Goal: Task Accomplishment & Management: Use online tool/utility

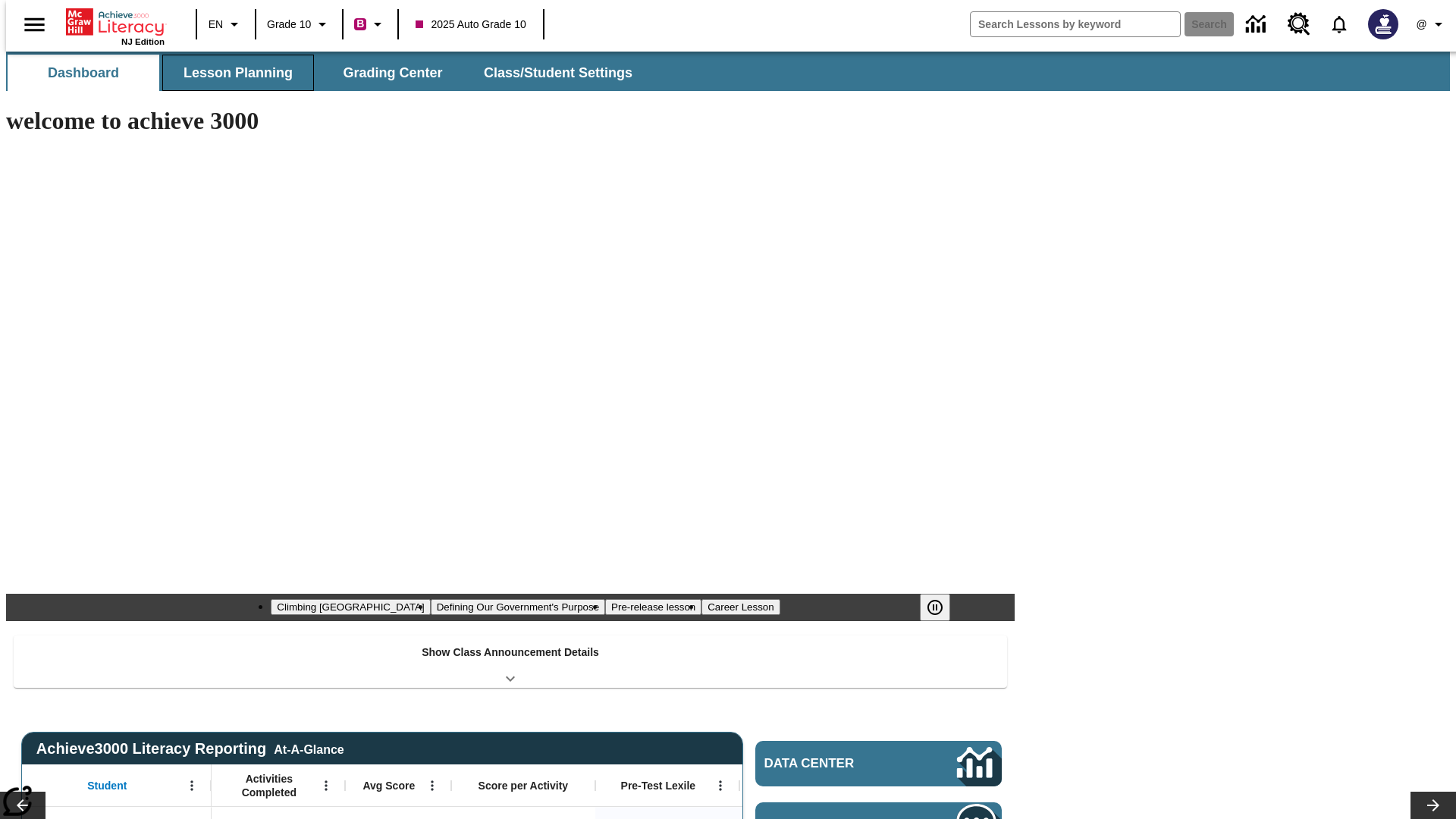
click at [232, 72] on button "Lesson Planning" at bounding box center [238, 72] width 152 height 37
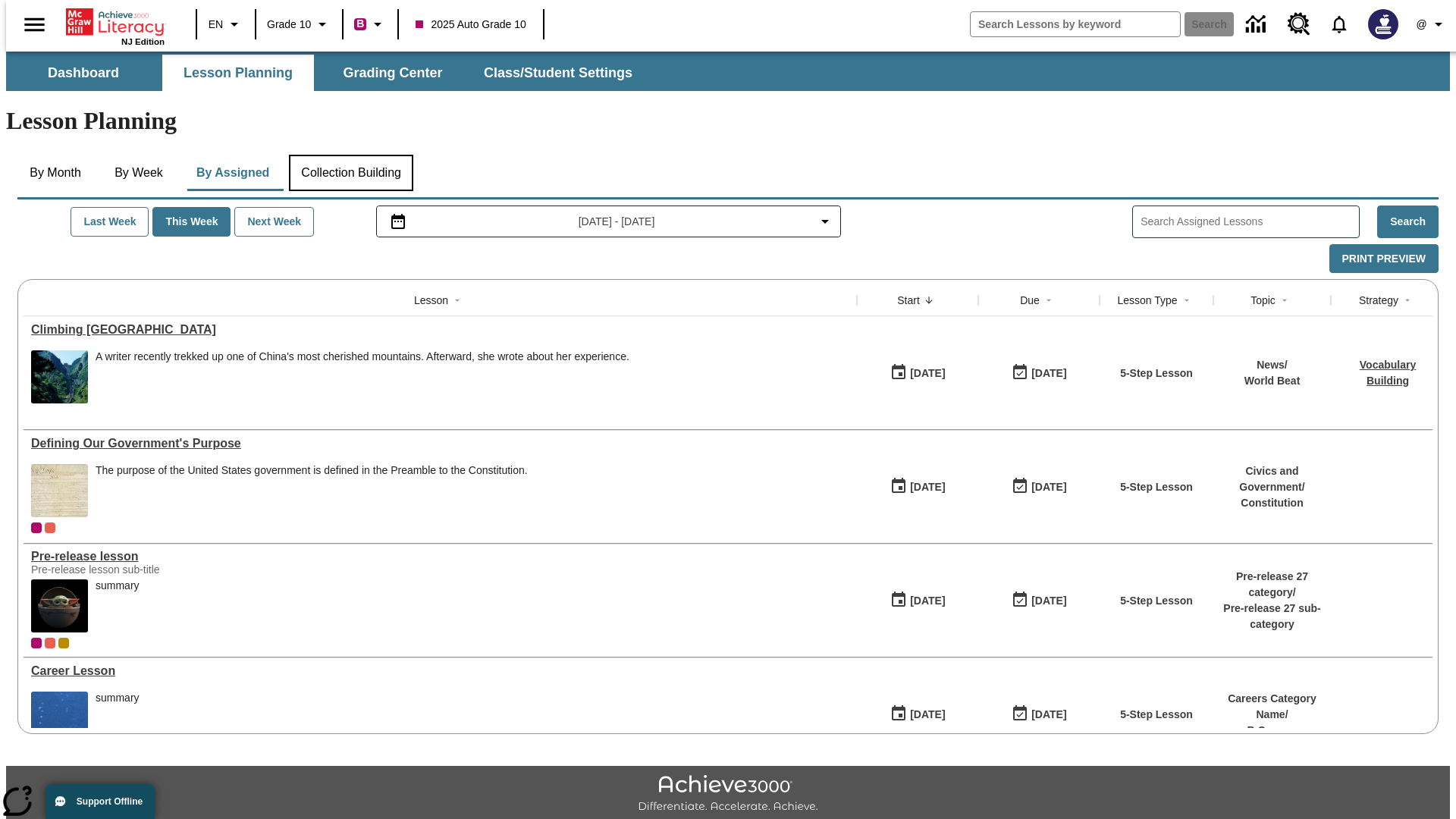
click at [351, 155] on button "Collection Building" at bounding box center [351, 173] width 125 height 37
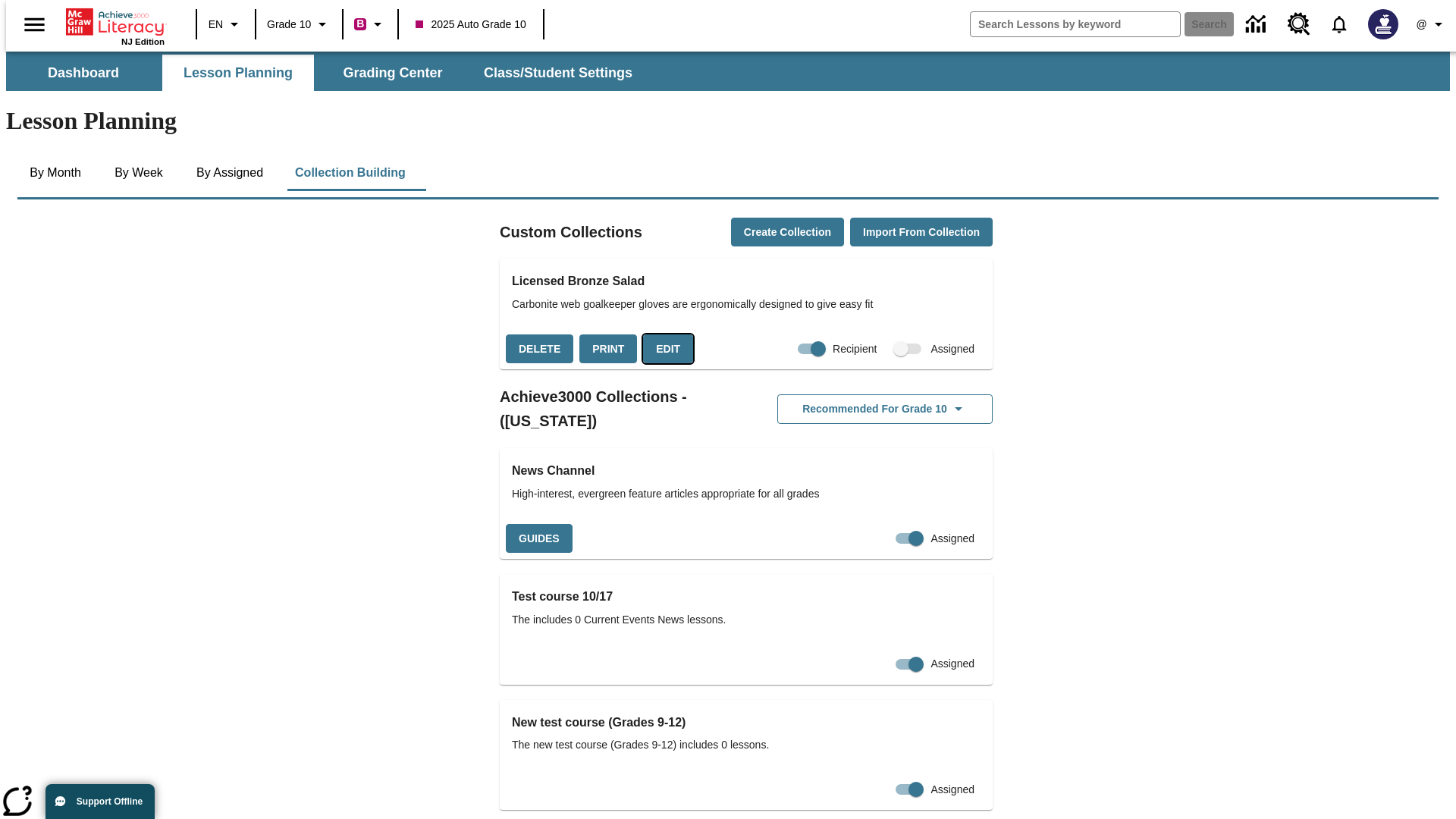
click at [663, 334] on button "Edit" at bounding box center [668, 349] width 50 height 30
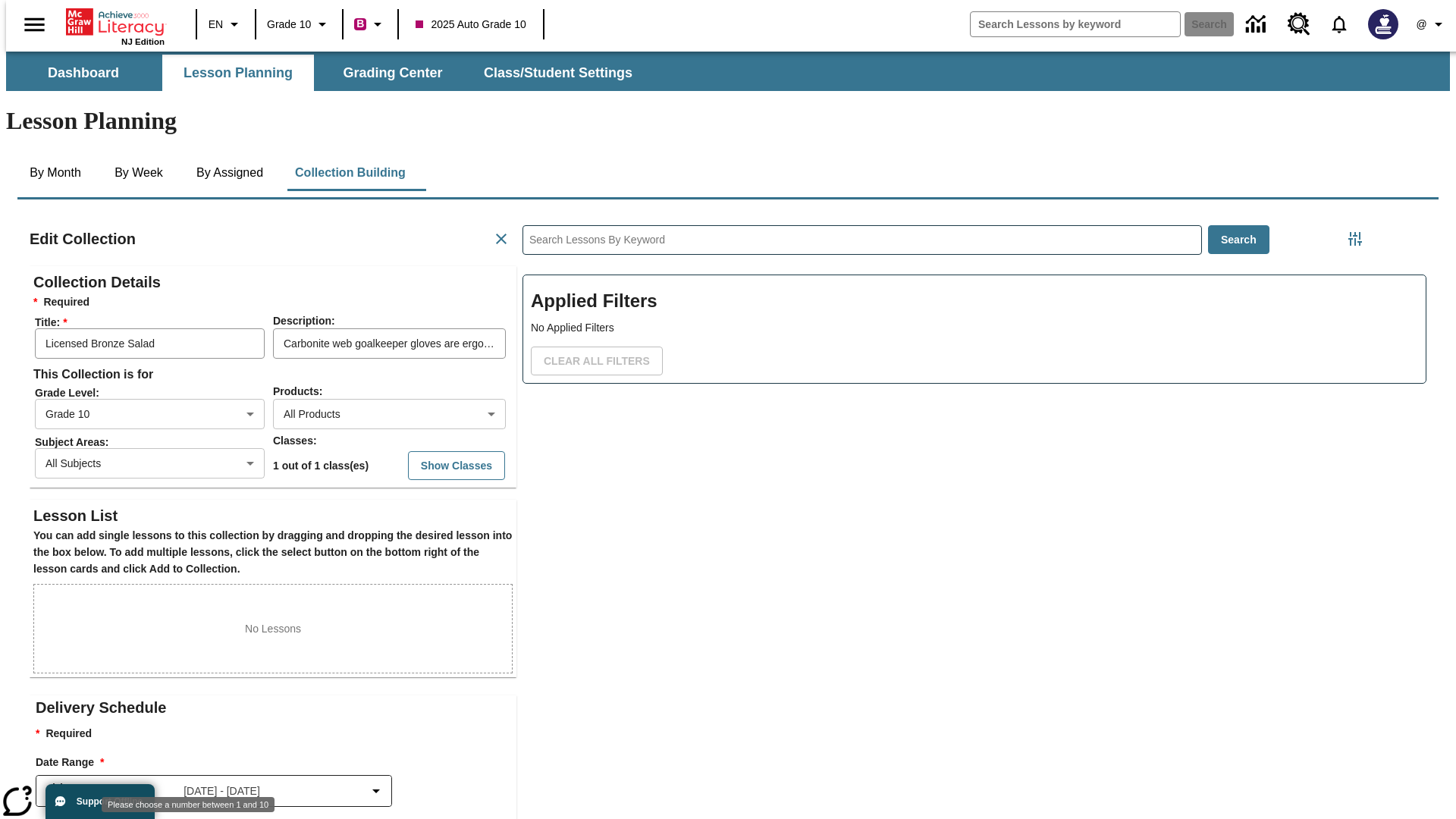
scroll to position [1, 1]
type input "10"
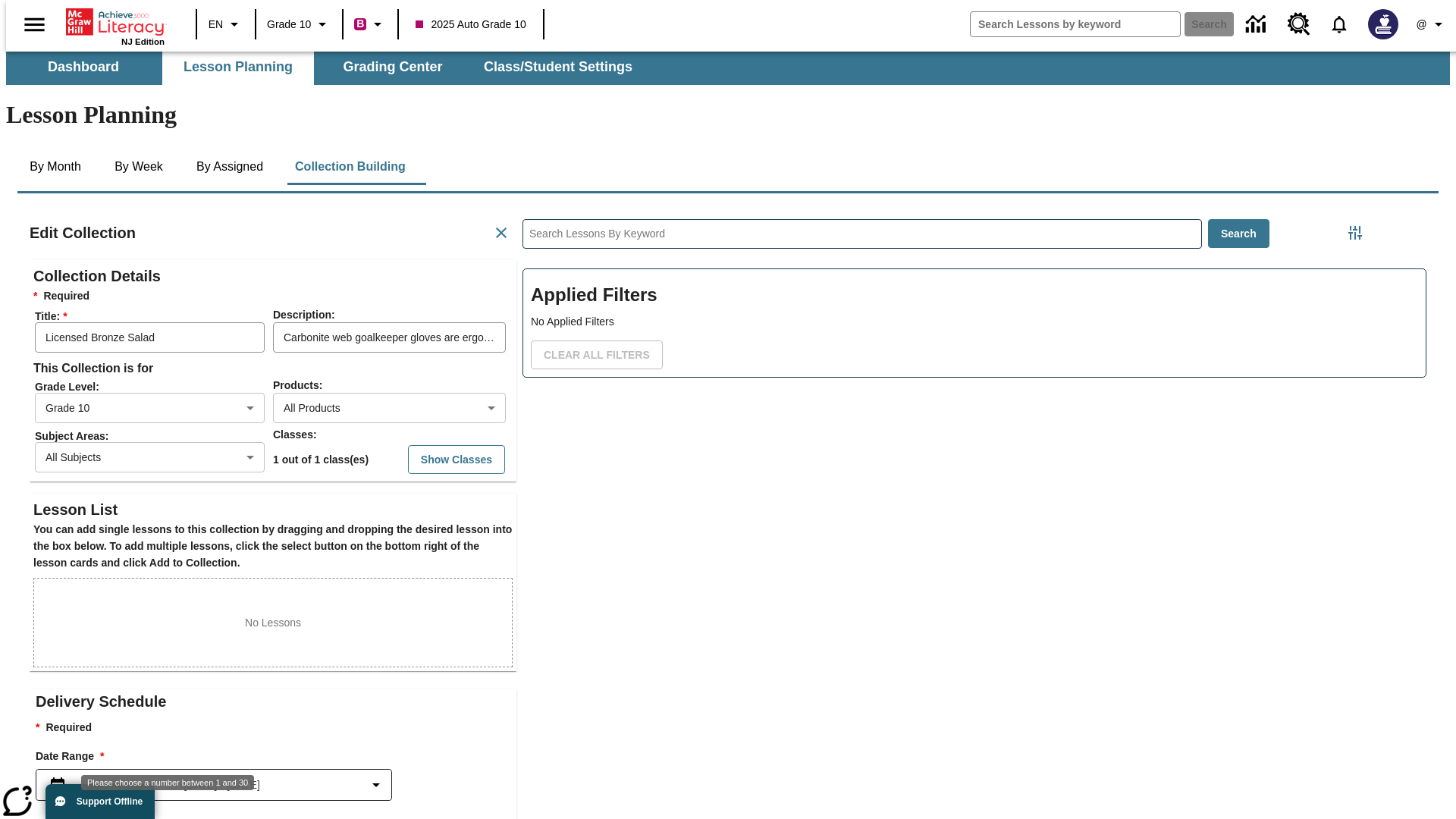
scroll to position [4, 0]
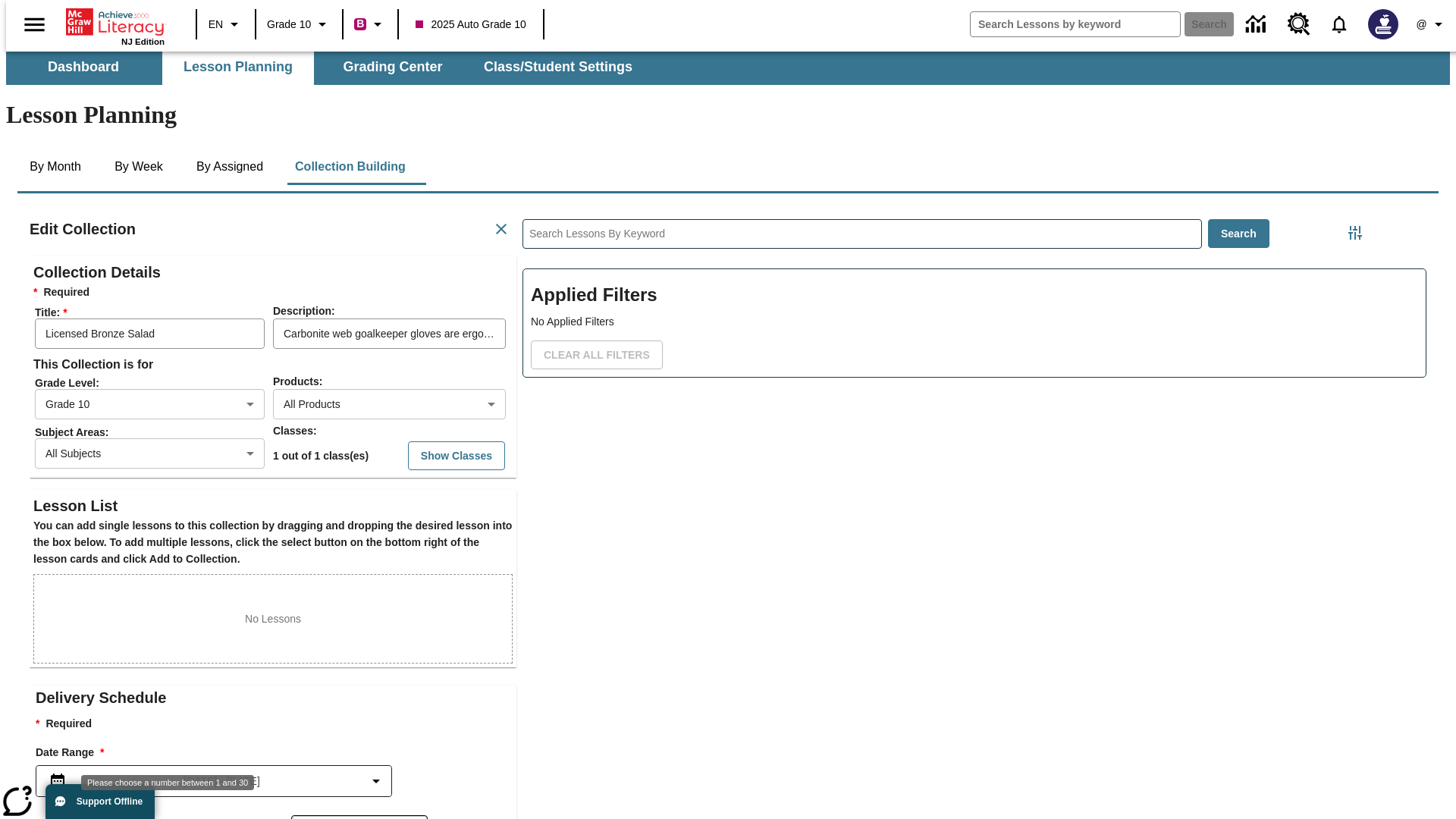
type input "30"
click at [360, 763] on body "Skip to main content NJ Edition EN Grade 10 B 2025 Auto Grade 10 Search 0 @ Das…" at bounding box center [728, 521] width 1444 height 951
